Goal: Task Accomplishment & Management: Manage account settings

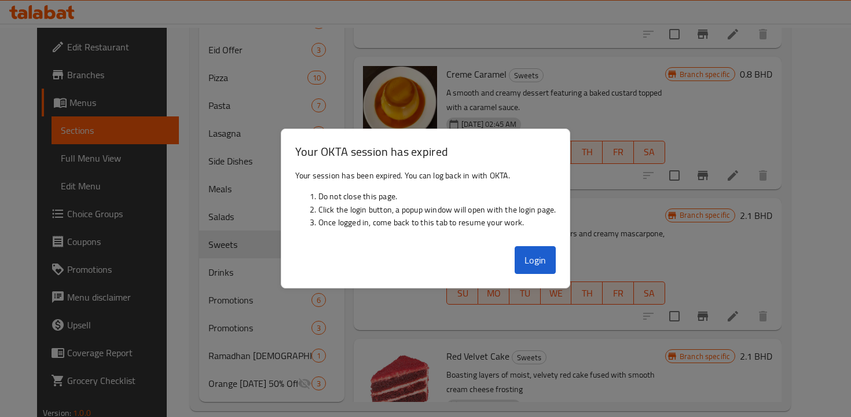
scroll to position [100, 0]
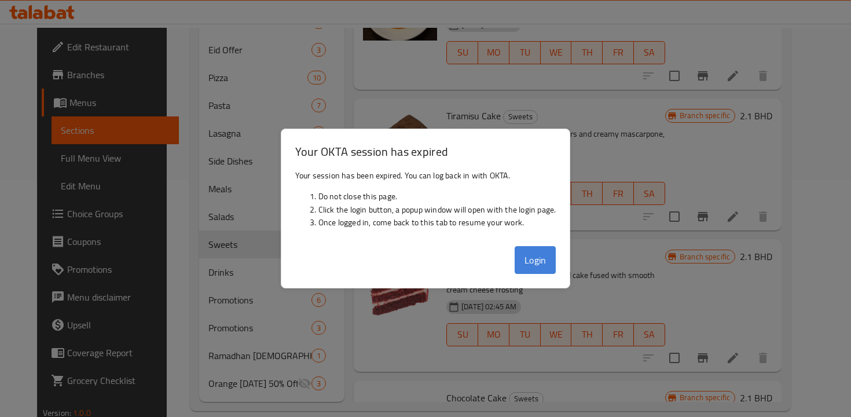
click at [531, 258] on button "Login" at bounding box center [536, 260] width 42 height 28
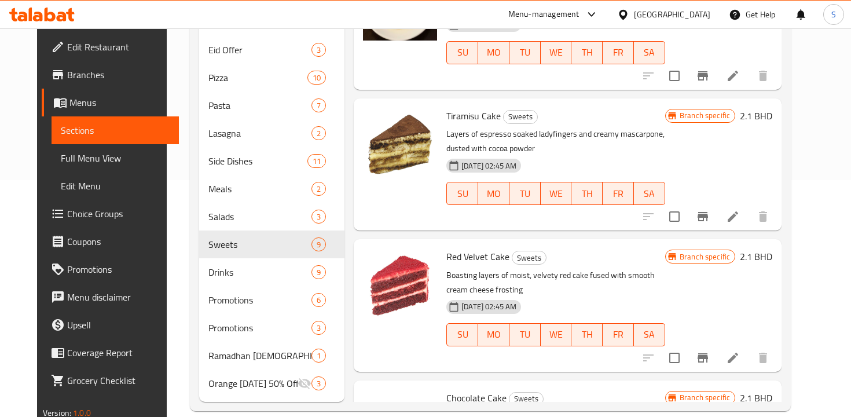
click at [580, 12] on div "Menu-management" at bounding box center [543, 15] width 71 height 14
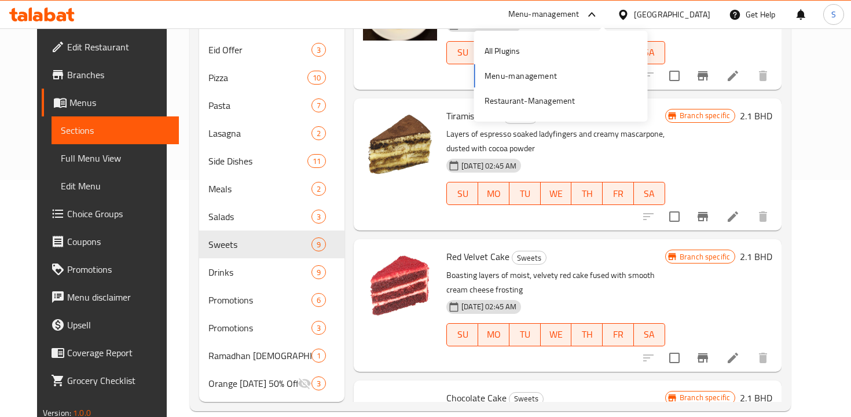
click at [498, 80] on div "All Plugins Menu-management Restaurant-Management" at bounding box center [561, 76] width 174 height 77
click at [503, 74] on div "All Plugins Menu-management Restaurant-Management" at bounding box center [561, 76] width 174 height 77
click at [541, 75] on div "All Plugins Menu-management Restaurant-Management" at bounding box center [561, 76] width 174 height 77
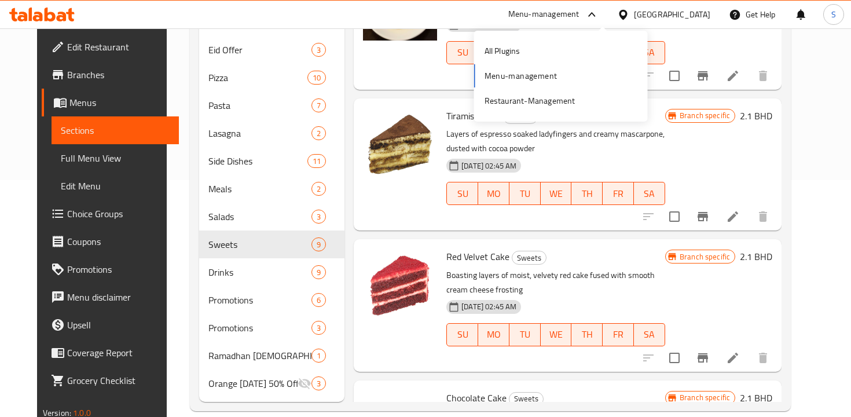
click at [491, 76] on div "All Plugins Menu-management Restaurant-Management" at bounding box center [561, 76] width 174 height 77
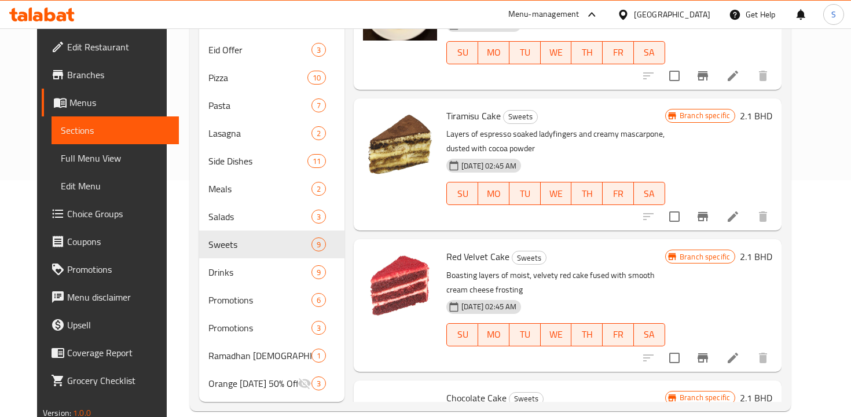
scroll to position [0, 0]
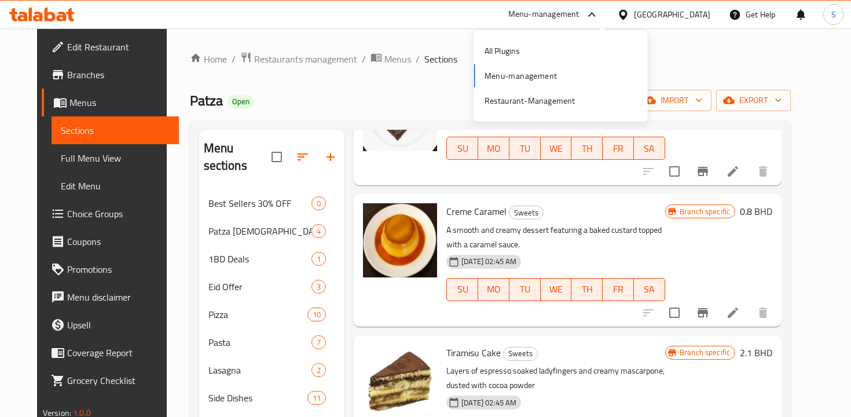
click at [509, 76] on div "All Plugins Menu-management Restaurant-Management" at bounding box center [561, 76] width 174 height 77
click at [291, 54] on span "Restaurants management" at bounding box center [305, 59] width 103 height 14
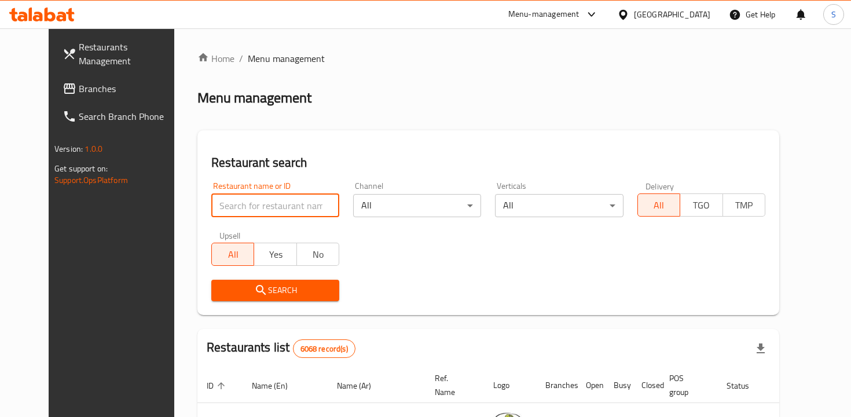
click at [273, 202] on input "search" at bounding box center [275, 205] width 128 height 23
type input "[PERSON_NAME]"
click at [287, 291] on span "Search" at bounding box center [275, 290] width 109 height 14
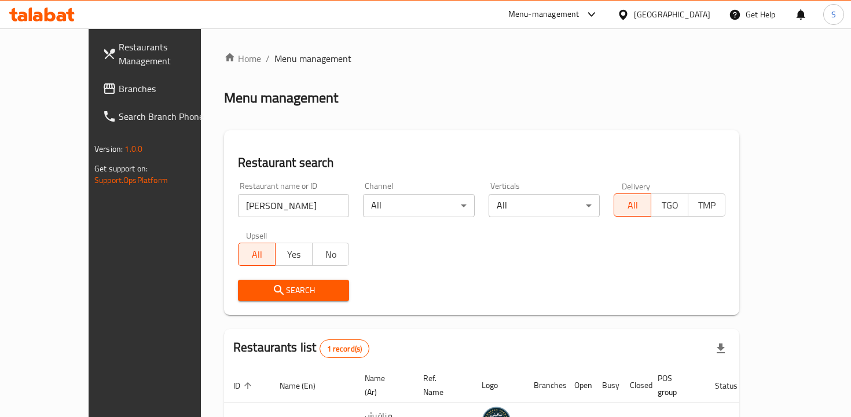
scroll to position [77, 0]
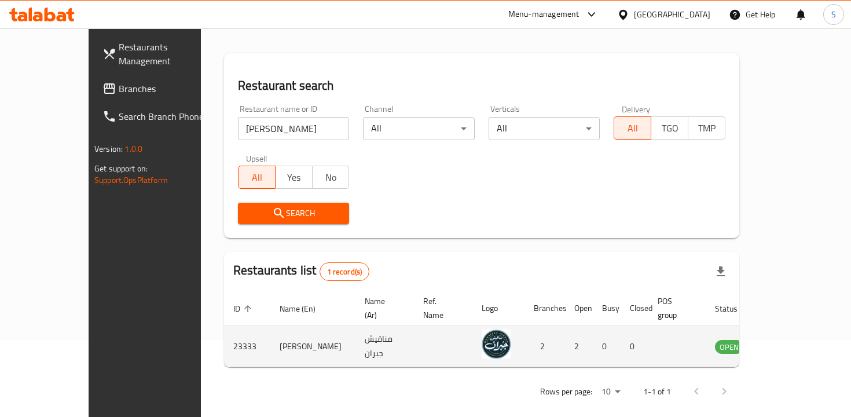
click at [787, 344] on icon "enhanced table" at bounding box center [785, 346] width 4 height 5
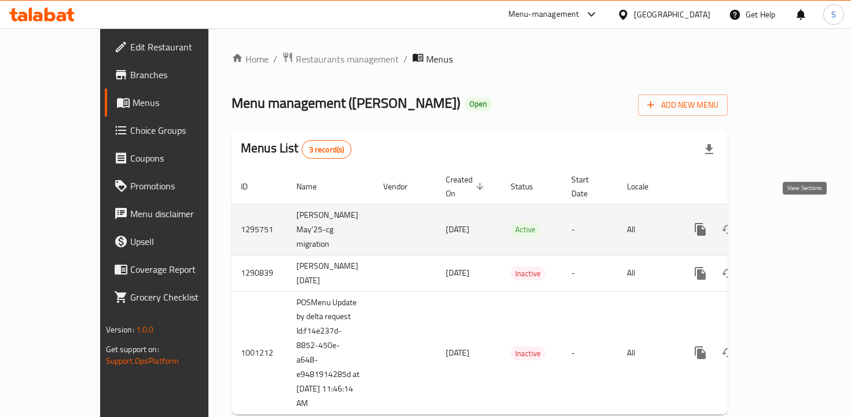
click at [789, 224] on icon "enhanced table" at bounding box center [784, 229] width 10 height 10
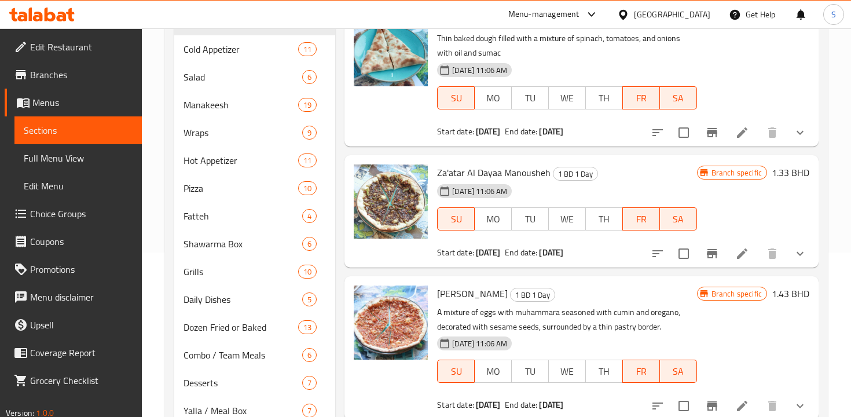
scroll to position [166, 0]
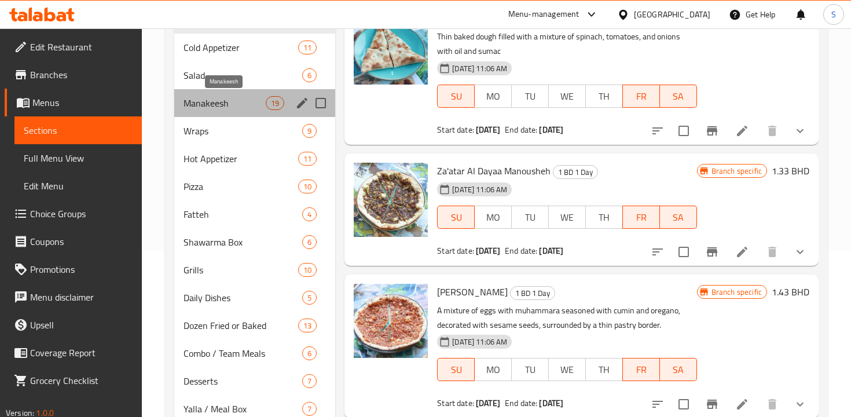
click at [230, 101] on span "Manakeesh" at bounding box center [225, 103] width 82 height 14
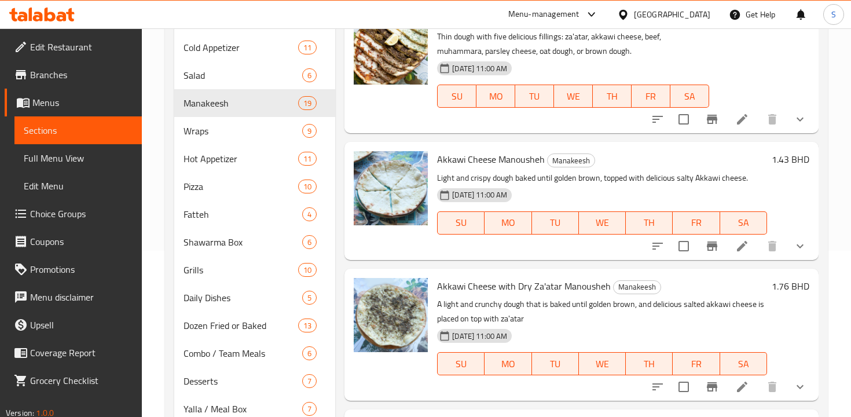
scroll to position [101, 0]
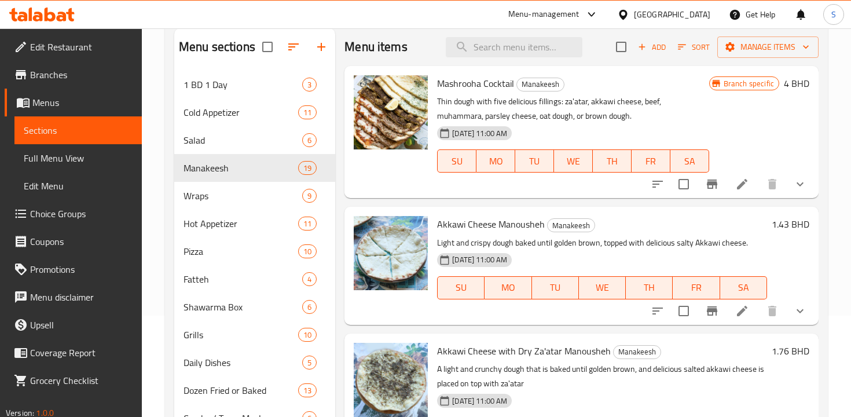
click at [443, 245] on p "Light and crispy dough baked until golden brown, topped with delicious salty Ak…" at bounding box center [602, 243] width 330 height 14
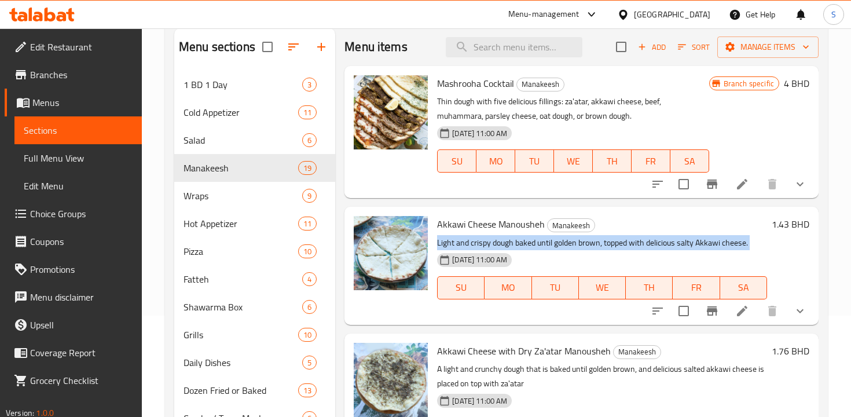
click at [443, 245] on p "Light and crispy dough baked until golden brown, topped with delicious salty Ak…" at bounding box center [602, 243] width 330 height 14
copy div "Light and crispy dough baked until golden brown, topped with delicious salty Ak…"
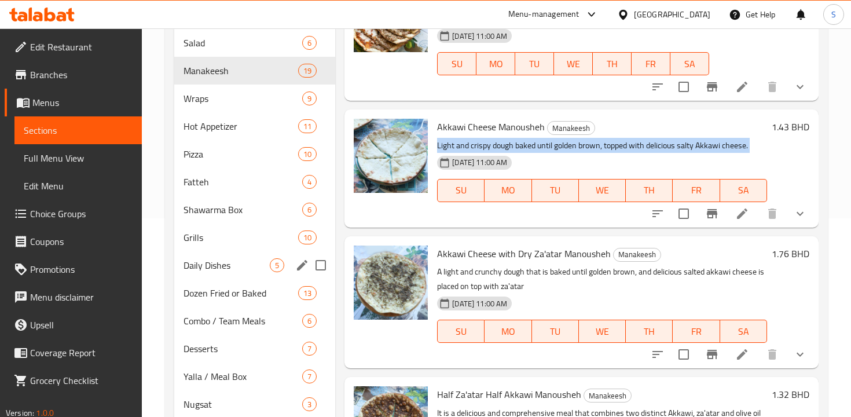
scroll to position [348, 0]
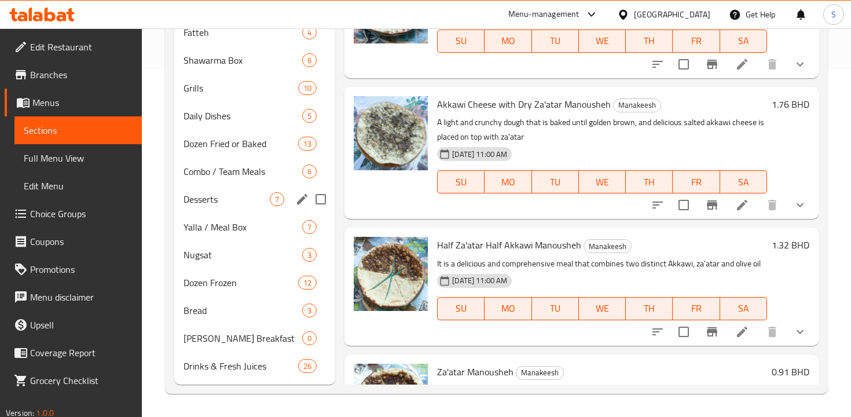
click at [222, 204] on span "Desserts" at bounding box center [227, 199] width 86 height 14
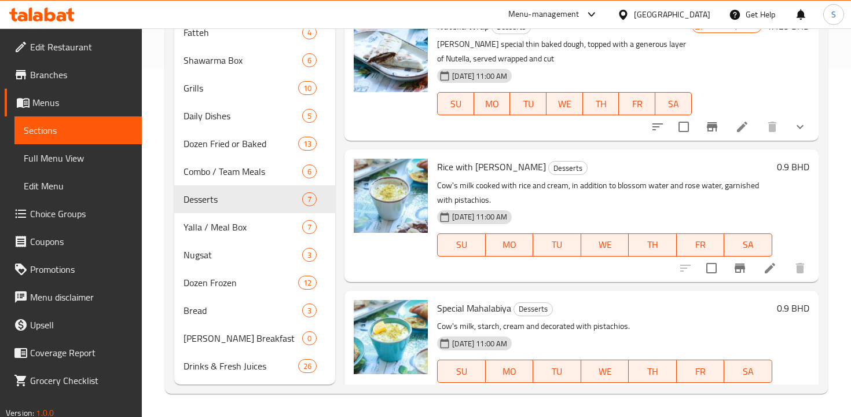
scroll to position [363, 0]
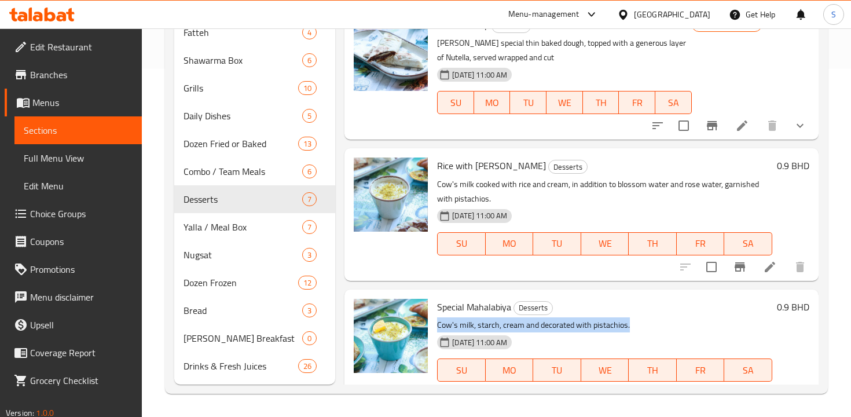
drag, startPoint x: 439, startPoint y: 307, endPoint x: 669, endPoint y: 309, distance: 229.9
click at [669, 318] on p "Cow's milk, starch, cream and decorated with pistachios." at bounding box center [604, 325] width 335 height 14
copy p "Cow's milk, starch, cream and decorated with pistachios."
click at [223, 226] on span "Yalla / Meal Box" at bounding box center [227, 227] width 86 height 14
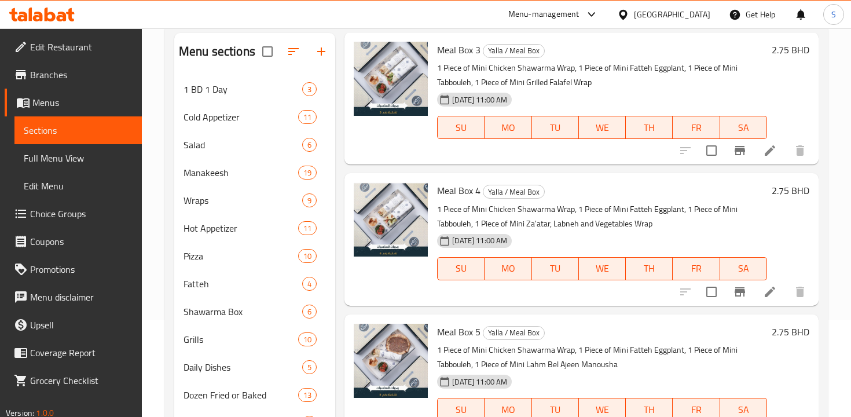
scroll to position [297, 0]
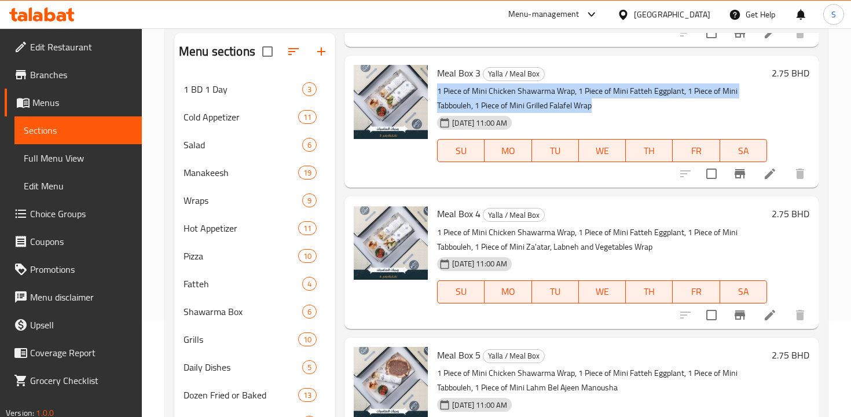
drag, startPoint x: 439, startPoint y: 90, endPoint x: 598, endPoint y: 103, distance: 159.7
click at [598, 103] on p "1 Piece of Mini Chicken Shawarma Wrap, 1 Piece of Mini Fatteh Eggplant, 1 Piece…" at bounding box center [602, 98] width 330 height 29
copy p "1 Piece of Mini Chicken Shawarma Wrap, 1 Piece of Mini Fatteh Eggplant, 1 Piece…"
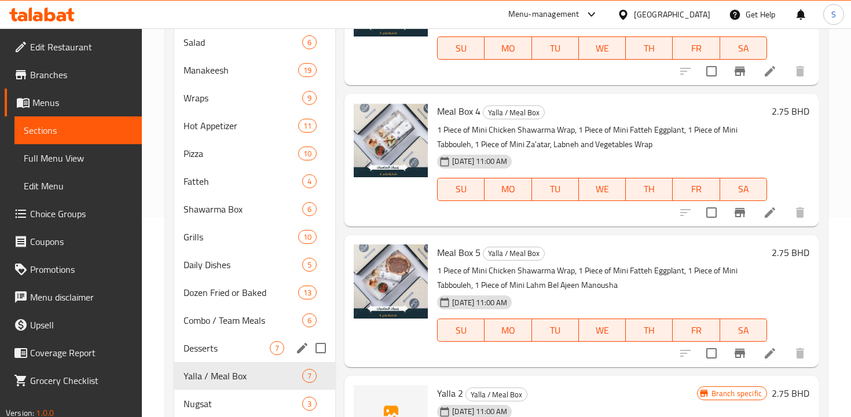
scroll to position [289, 0]
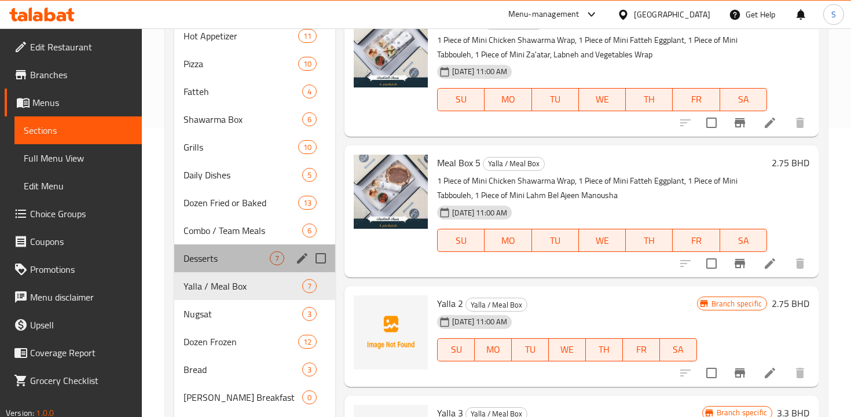
click at [223, 267] on div "Desserts 7" at bounding box center [254, 258] width 161 height 28
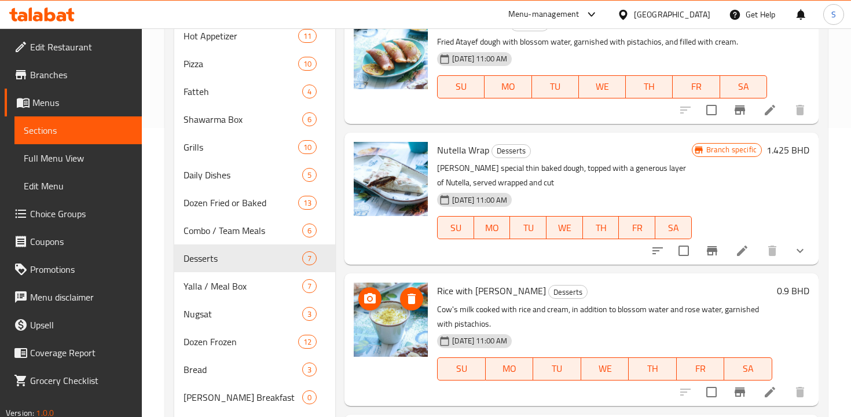
scroll to position [369, 0]
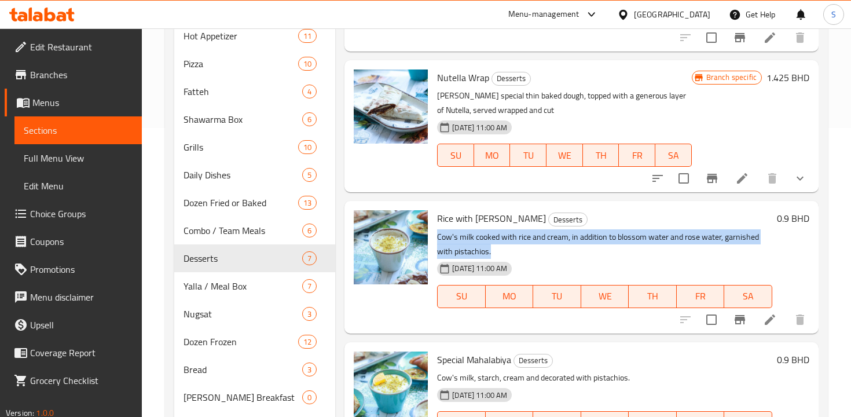
drag, startPoint x: 438, startPoint y: 219, endPoint x: 505, endPoint y: 232, distance: 67.7
click at [505, 232] on p "Cow's milk cooked with rice and cream, in addition to blossom water and rose wa…" at bounding box center [604, 244] width 335 height 29
copy p "Cow's milk cooked with rice and cream, in addition to blossom water and rose wa…"
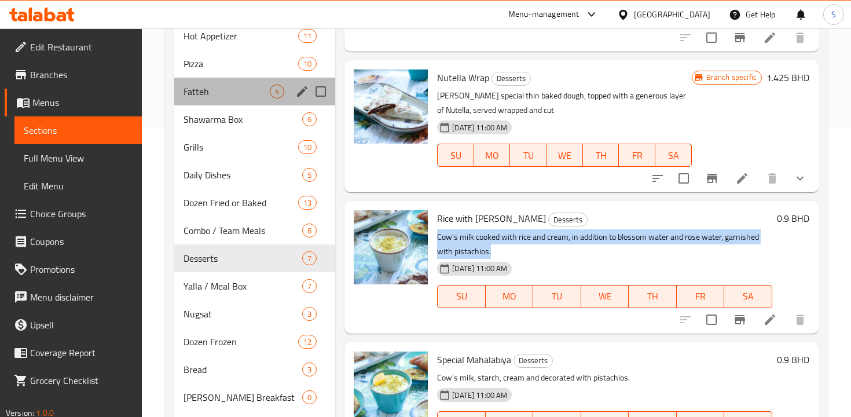
click at [249, 79] on div "Fatteh 4" at bounding box center [254, 92] width 161 height 28
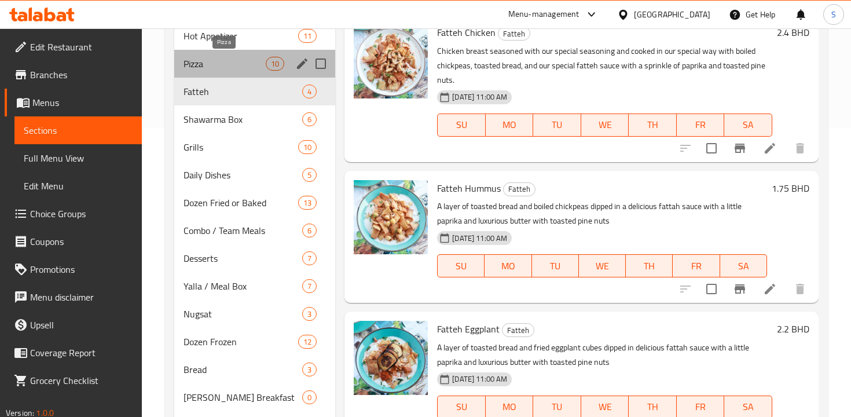
click at [249, 65] on span "Pizza" at bounding box center [225, 64] width 82 height 14
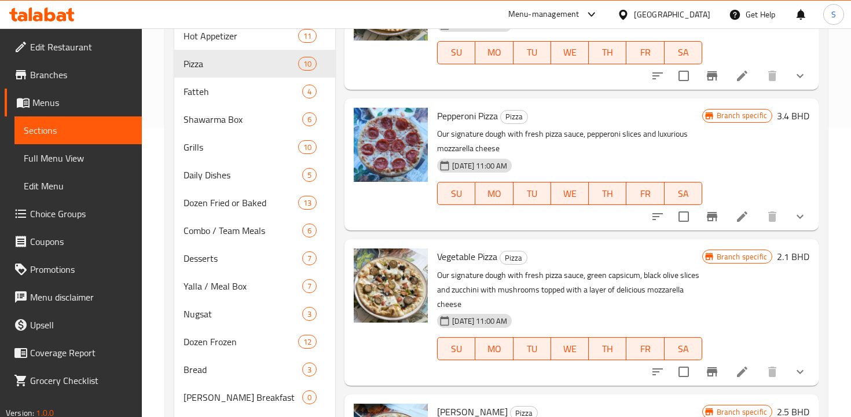
scroll to position [671, 0]
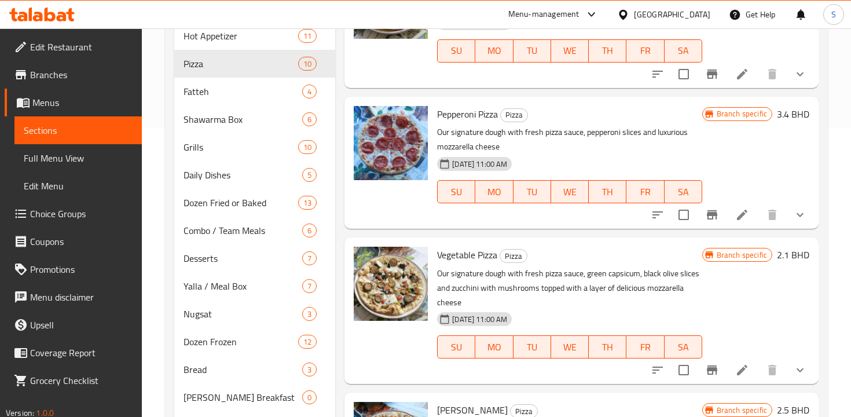
drag, startPoint x: 440, startPoint y: 269, endPoint x: 478, endPoint y: 302, distance: 50.5
click at [478, 302] on p "Our signature dough with fresh pizza sauce, green capsicum, black olive slices …" at bounding box center [569, 287] width 265 height 43
click at [457, 287] on p "Our signature dough with fresh pizza sauce, green capsicum, black olive slices …" at bounding box center [569, 287] width 265 height 43
drag, startPoint x: 439, startPoint y: 272, endPoint x: 479, endPoint y: 303, distance: 50.8
click at [479, 303] on p "Our signature dough with fresh pizza sauce, green capsicum, black olive slices …" at bounding box center [569, 287] width 265 height 43
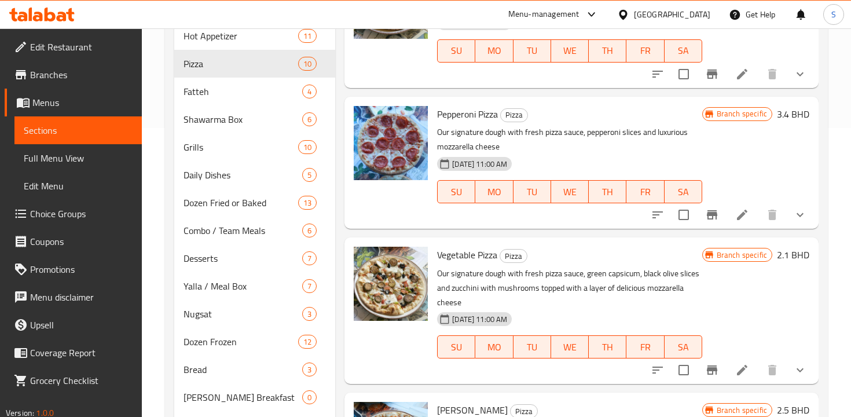
copy p "Our signature dough with fresh pizza sauce, green capsicum, black olive slices …"
click at [217, 289] on span "Yalla / Meal Box" at bounding box center [227, 286] width 86 height 14
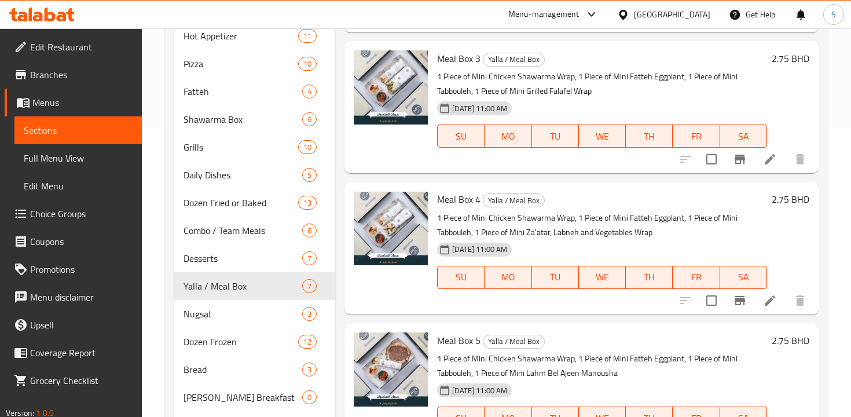
scroll to position [75, 0]
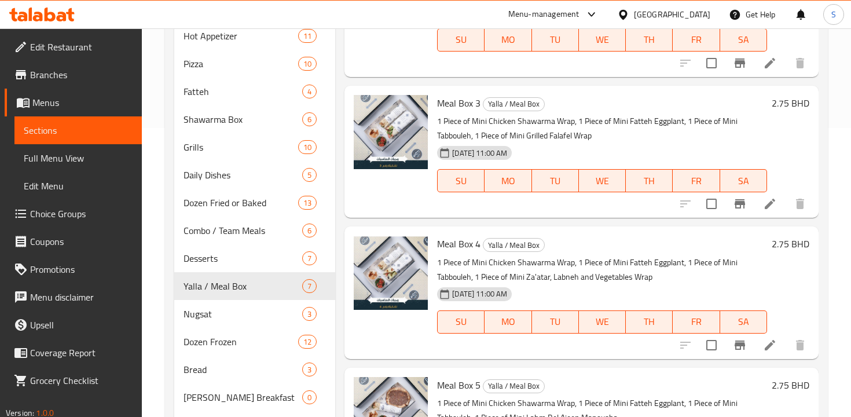
drag, startPoint x: 439, startPoint y: 120, endPoint x: 578, endPoint y: 148, distance: 141.6
click at [578, 148] on div "Meal Box 3 Yalla / Meal Box 1 Piece of Mini Chicken Shawarma Wrap, 1 Piece of M…" at bounding box center [601, 151] width 339 height 123
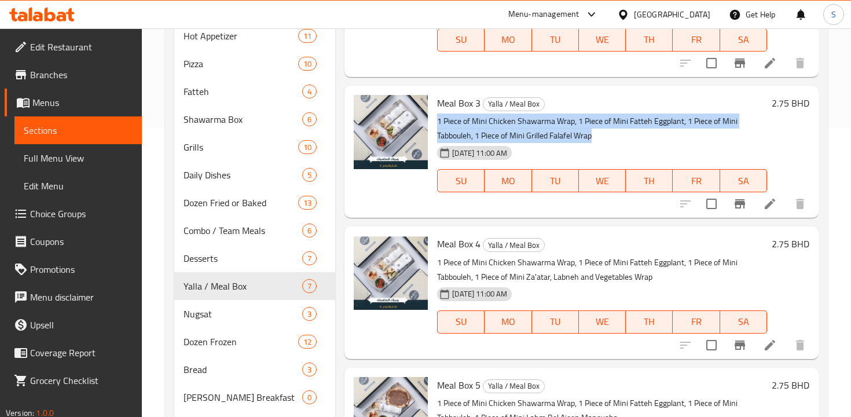
drag, startPoint x: 438, startPoint y: 121, endPoint x: 596, endPoint y: 139, distance: 159.7
click at [596, 139] on p "1 Piece of Mini Chicken Shawarma Wrap, 1 Piece of Mini Fatteh Eggplant, 1 Piece…" at bounding box center [602, 128] width 330 height 29
copy p "1 Piece of Mini Chicken Shawarma Wrap, 1 Piece of Mini Fatteh Eggplant, 1 Piece…"
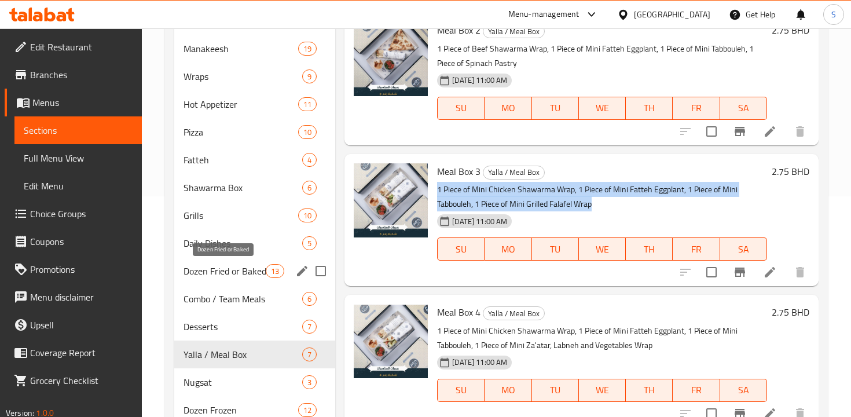
scroll to position [220, 0]
click at [80, 189] on span "Edit Menu" at bounding box center [78, 186] width 109 height 14
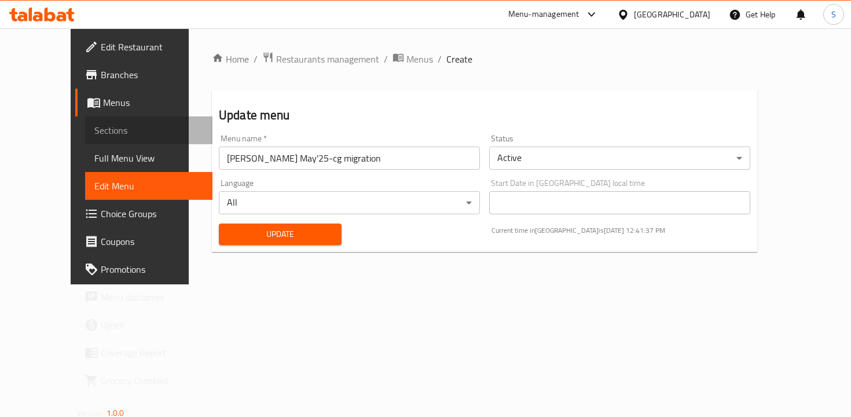
click at [94, 126] on span "Sections" at bounding box center [148, 130] width 109 height 14
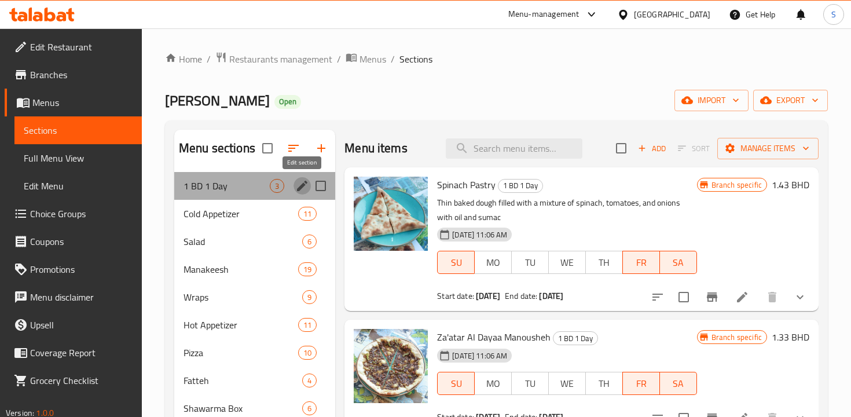
click at [303, 191] on icon "edit" at bounding box center [302, 186] width 14 height 14
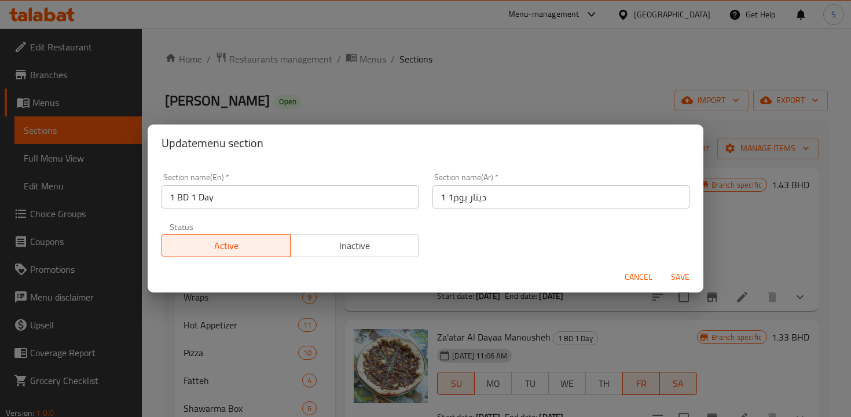
click at [633, 274] on span "Cancel" at bounding box center [639, 277] width 28 height 14
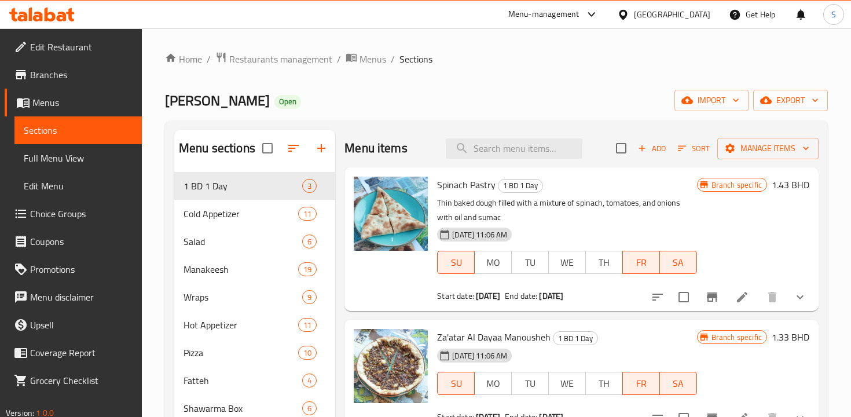
scroll to position [13, 0]
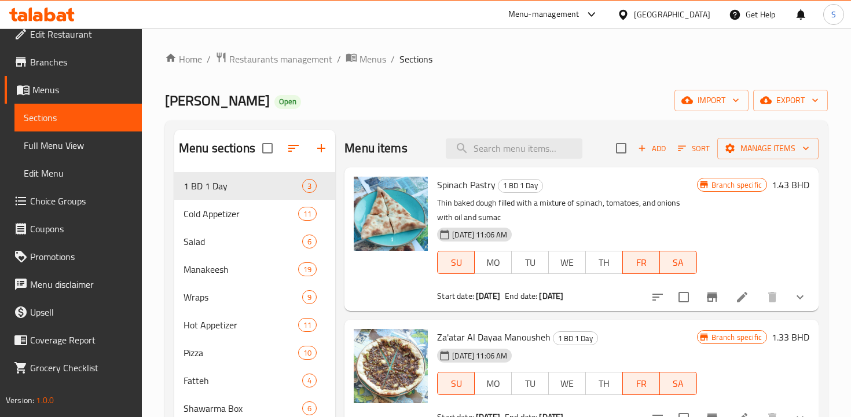
click at [65, 203] on span "Choice Groups" at bounding box center [81, 201] width 102 height 14
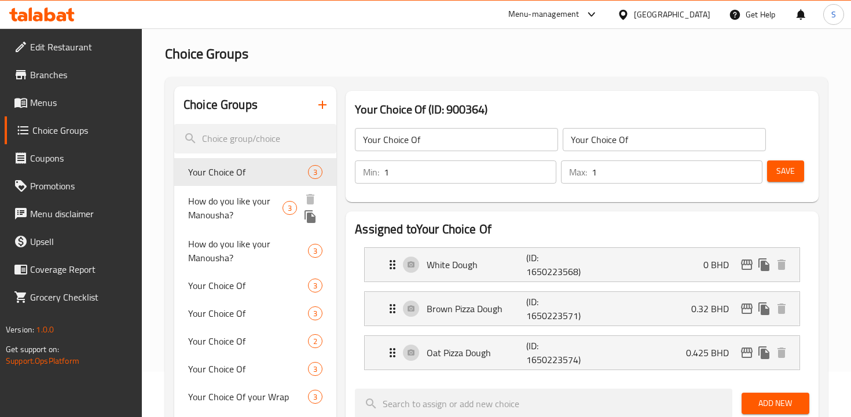
scroll to position [54, 0]
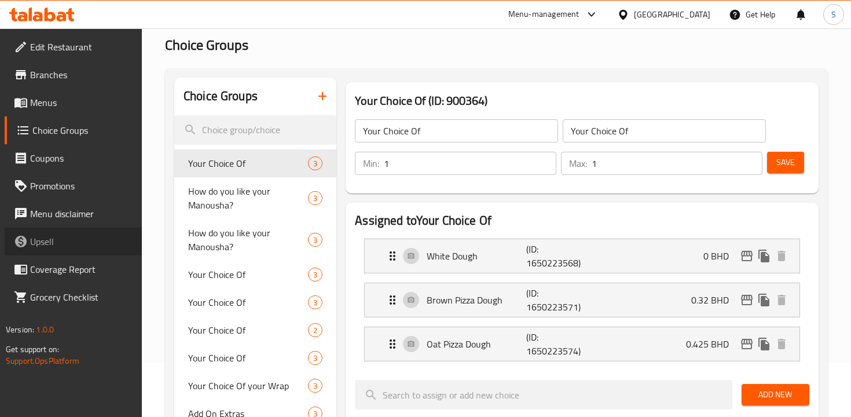
click at [38, 240] on span "Upsell" at bounding box center [81, 241] width 102 height 14
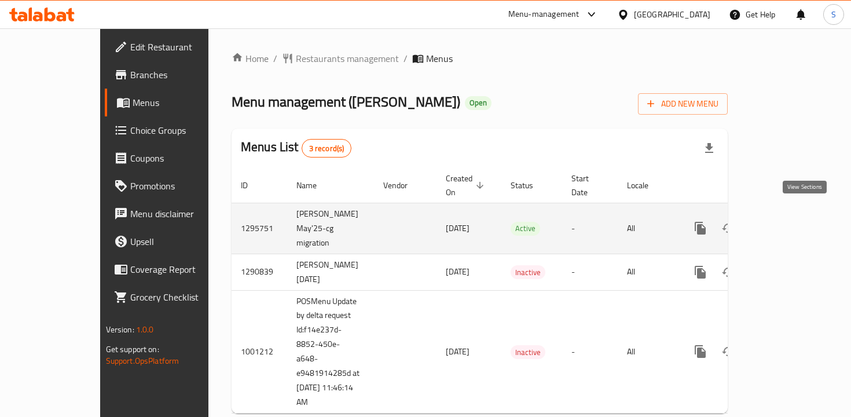
click at [791, 221] on icon "enhanced table" at bounding box center [784, 228] width 14 height 14
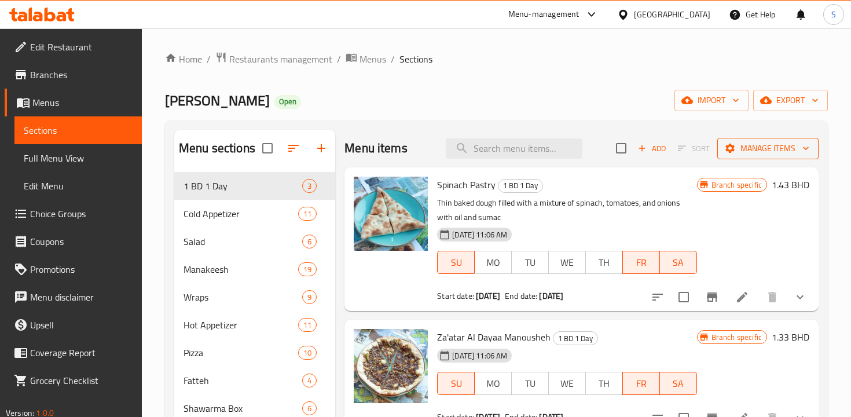
click at [796, 145] on span "Manage items" at bounding box center [768, 148] width 83 height 14
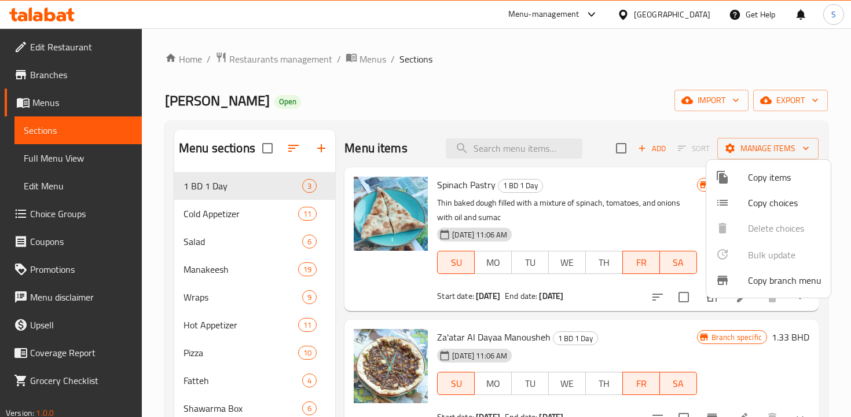
click at [632, 92] on div at bounding box center [425, 208] width 851 height 417
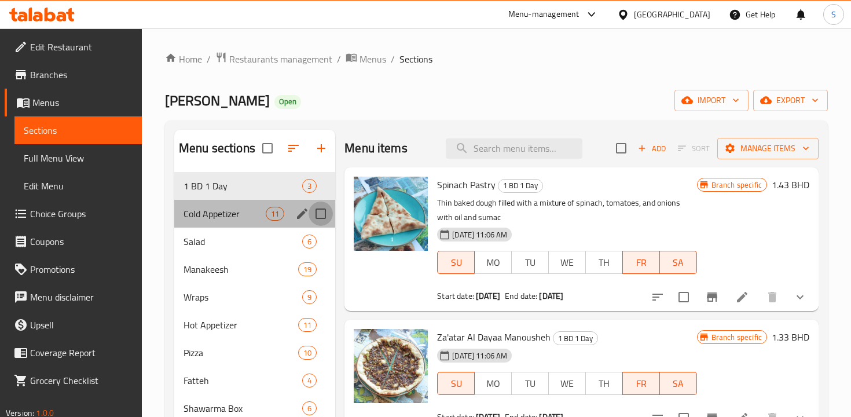
click at [321, 219] on input "Menu sections" at bounding box center [321, 213] width 24 height 24
checkbox input "true"
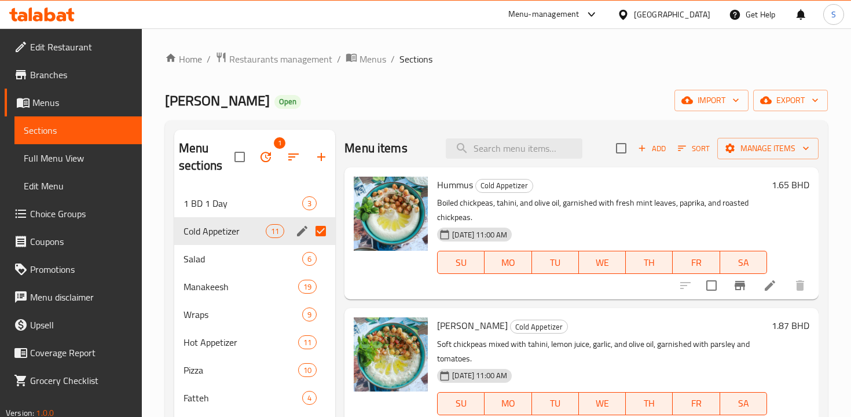
click at [320, 230] on input "Menu sections" at bounding box center [321, 231] width 24 height 24
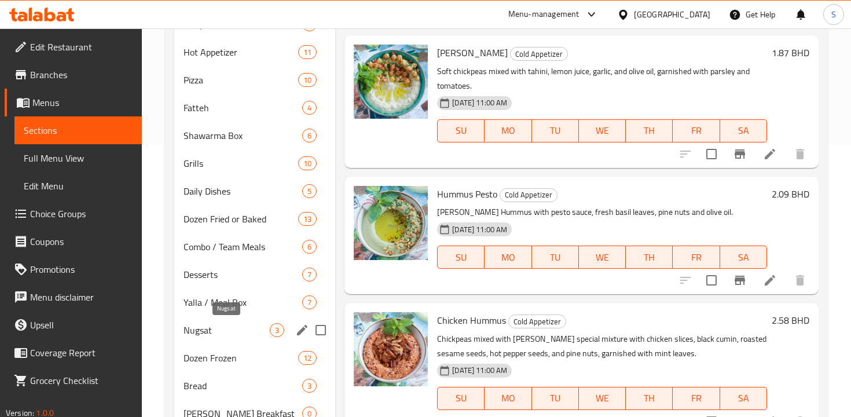
scroll to position [274, 0]
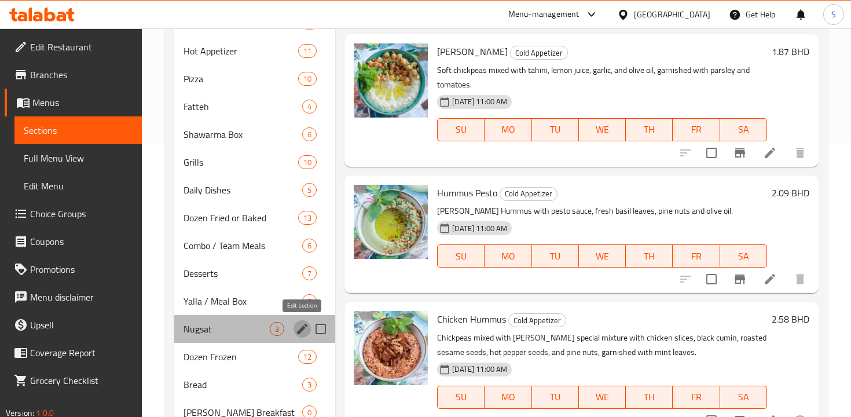
click at [296, 328] on icon "edit" at bounding box center [302, 329] width 14 height 14
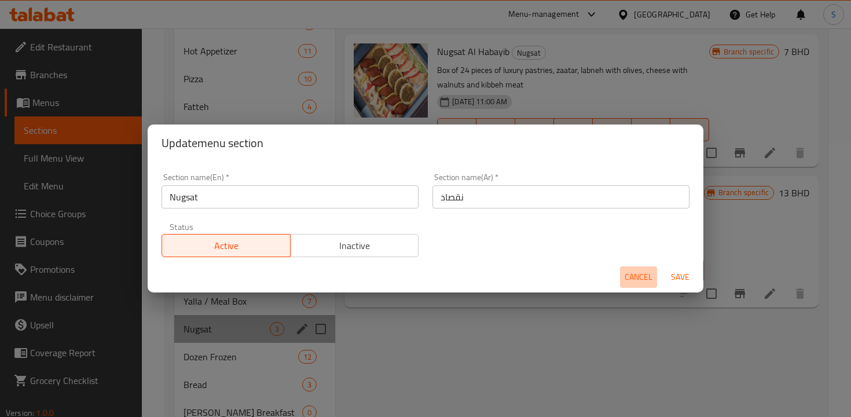
click at [635, 274] on span "Cancel" at bounding box center [639, 277] width 28 height 14
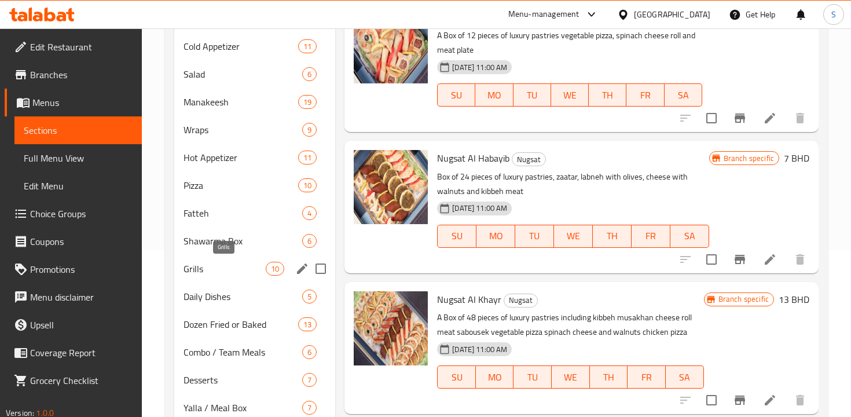
scroll to position [168, 0]
